Goal: Transaction & Acquisition: Purchase product/service

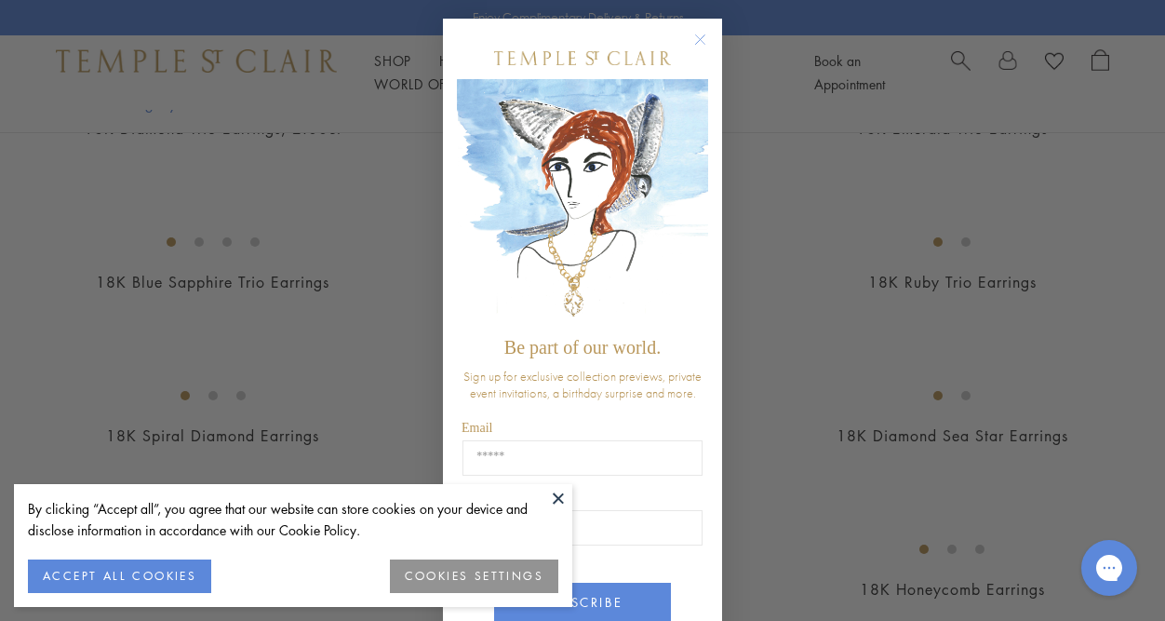
scroll to position [1043, 0]
click at [686, 51] on div "POPUP Form" at bounding box center [582, 58] width 251 height 42
click at [696, 39] on icon "Close dialog" at bounding box center [700, 39] width 9 height 9
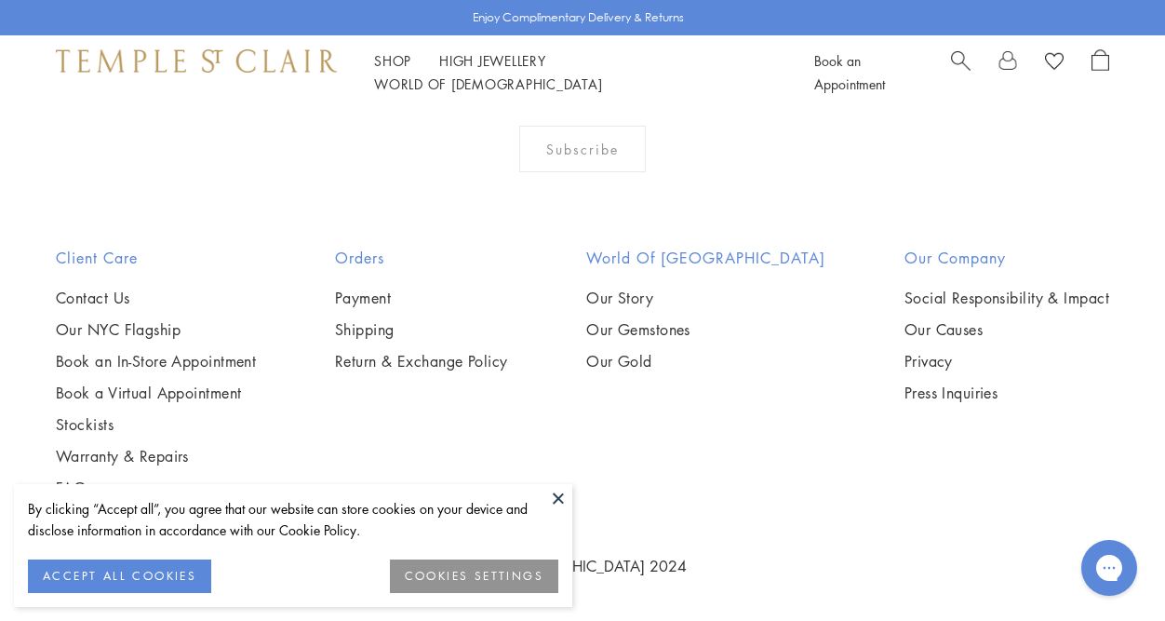
scroll to position [2084, 0]
click at [0, 0] on img at bounding box center [0, 0] width 0 height 0
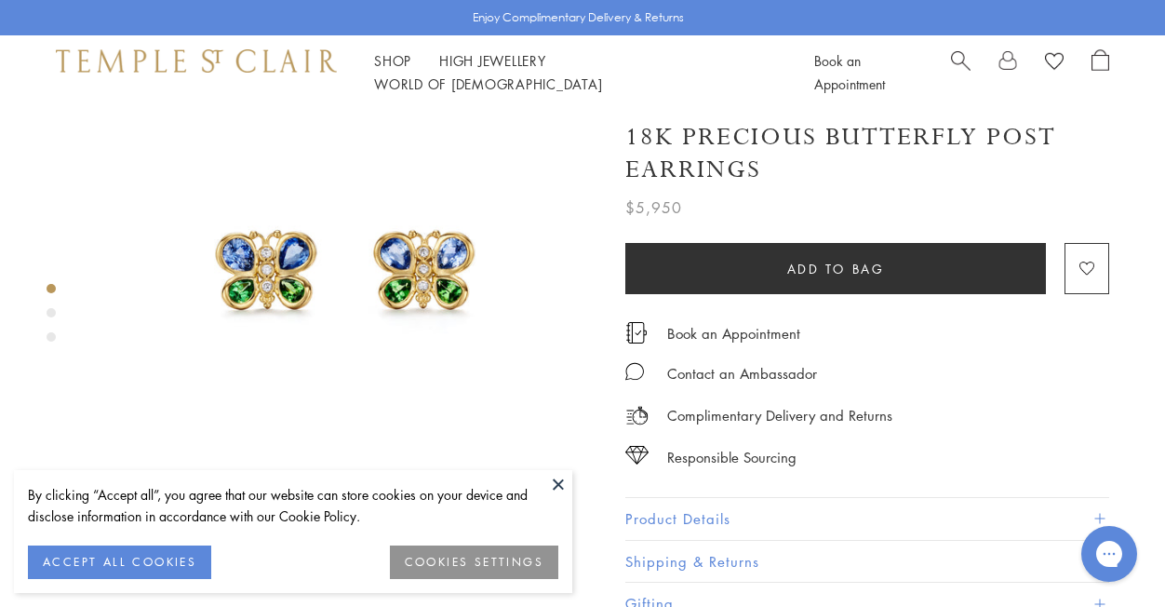
scroll to position [117, 0]
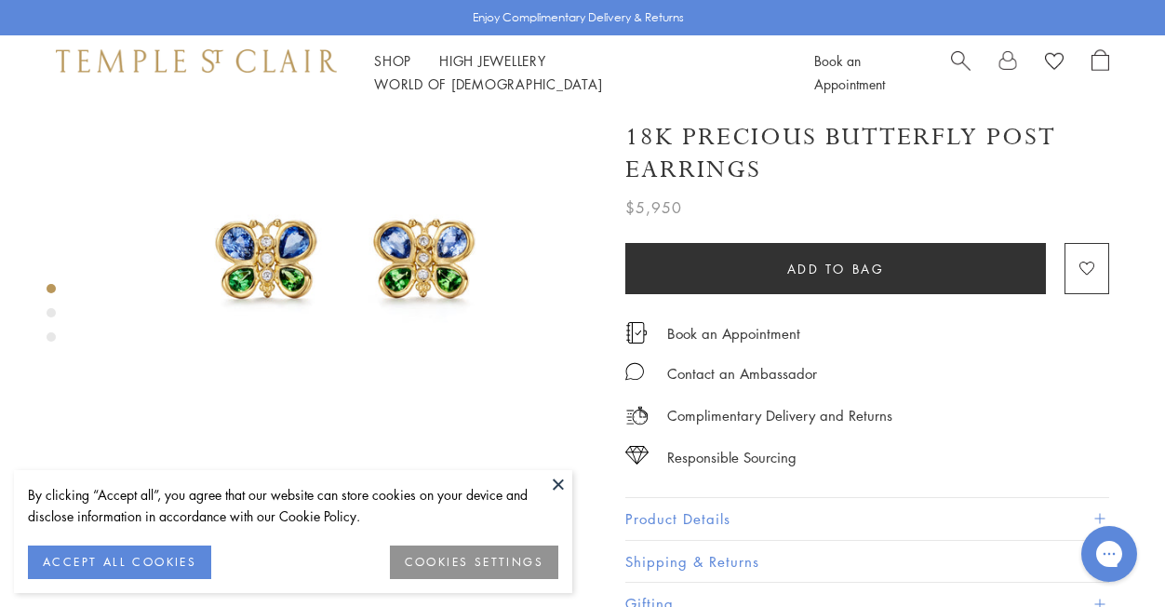
click at [51, 314] on div "Product gallery navigation" at bounding box center [51, 312] width 9 height 9
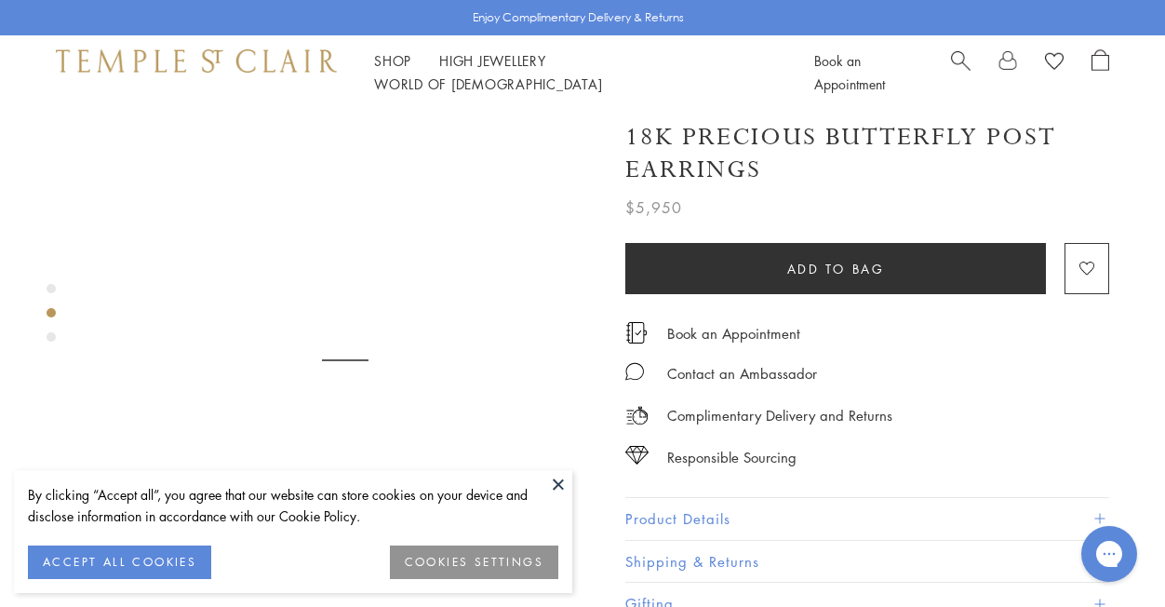
scroll to position [540, 0]
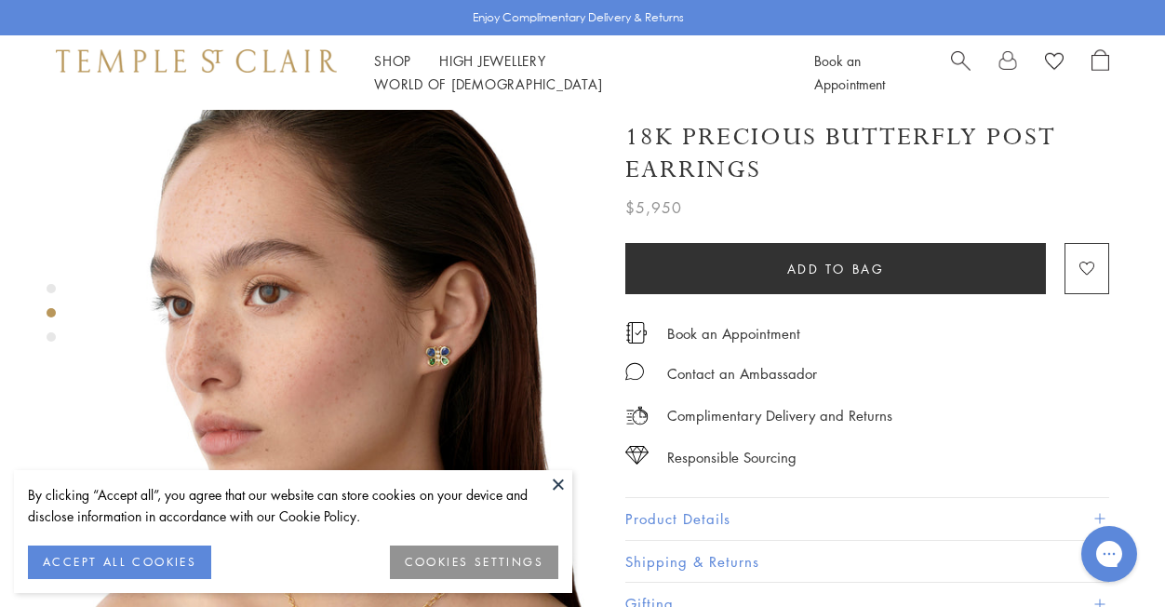
click at [51, 337] on div "Product gallery navigation" at bounding box center [51, 336] width 9 height 9
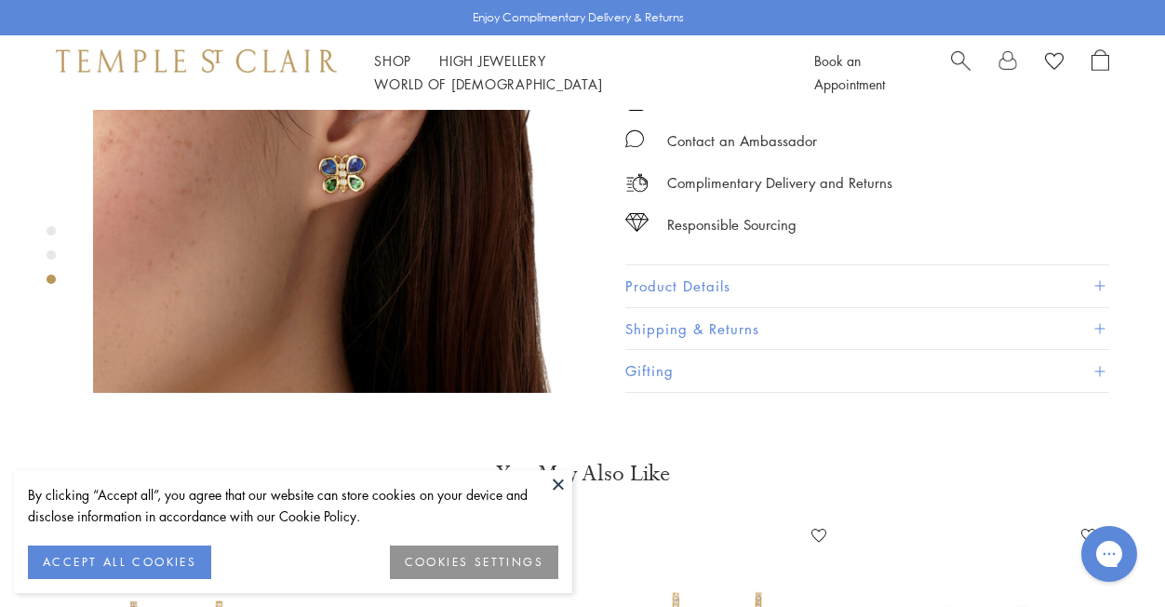
scroll to position [1285, 0]
click at [1099, 282] on span at bounding box center [1100, 287] width 10 height 10
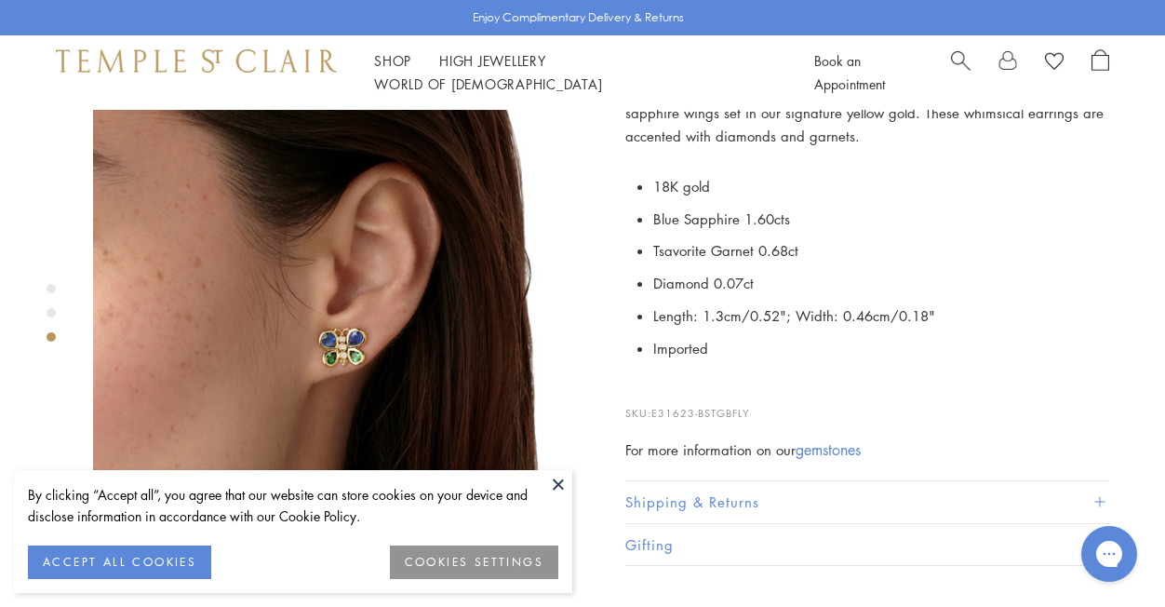
scroll to position [1110, 0]
